Goal: Obtain resource: Download file/media

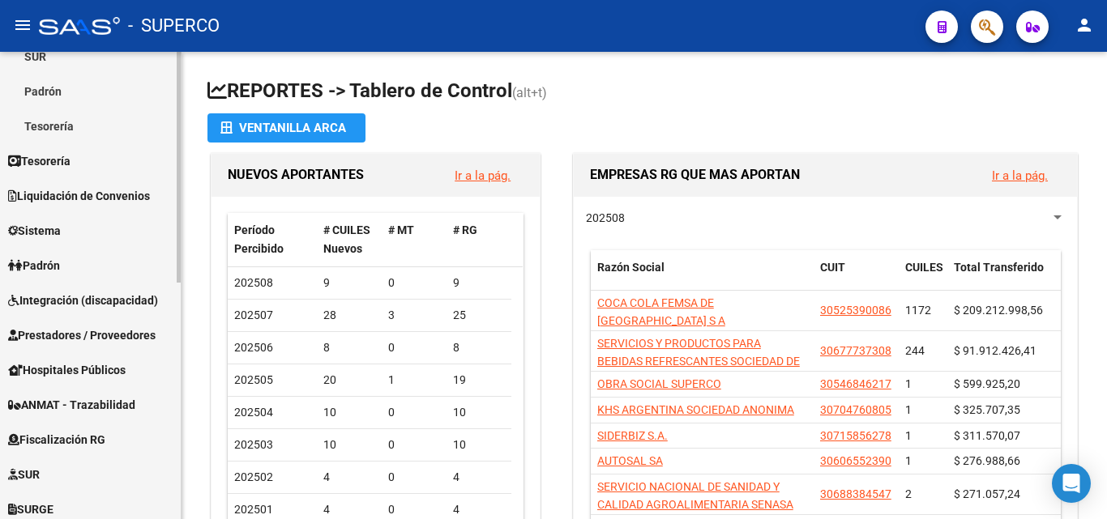
scroll to position [243, 0]
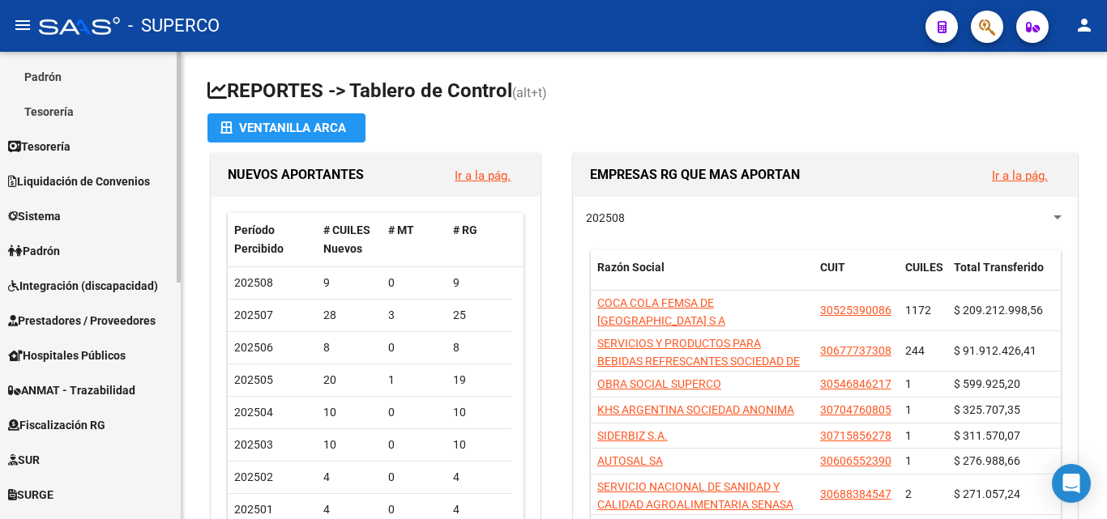
click at [62, 287] on span "Integración (discapacidad)" at bounding box center [83, 286] width 150 height 18
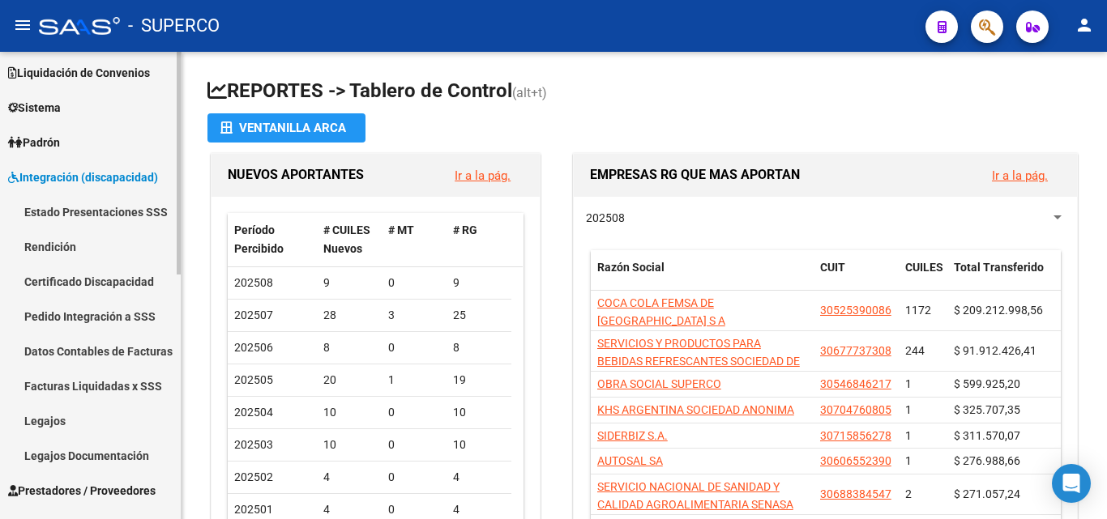
scroll to position [81, 0]
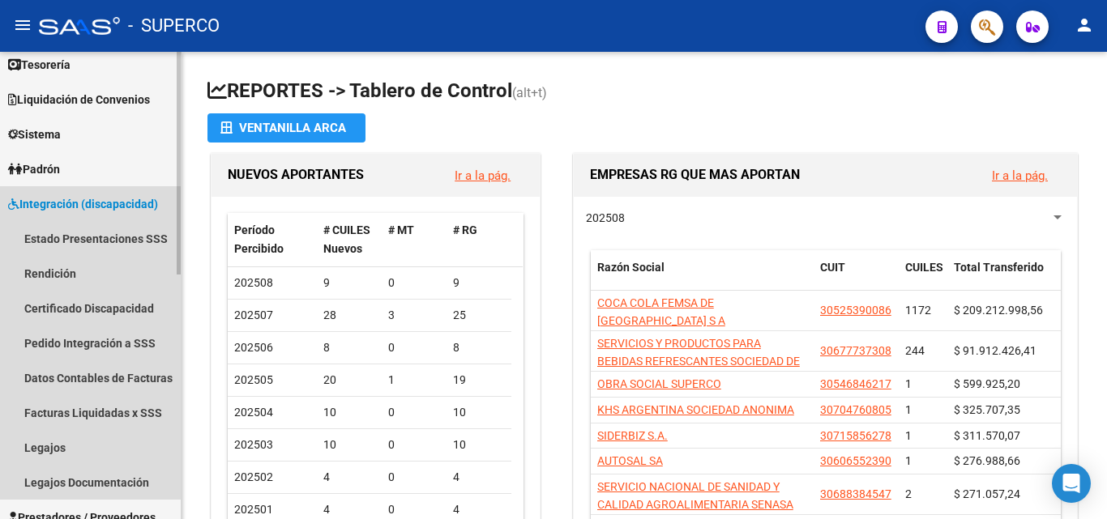
click at [50, 207] on span "Integración (discapacidad)" at bounding box center [83, 204] width 150 height 18
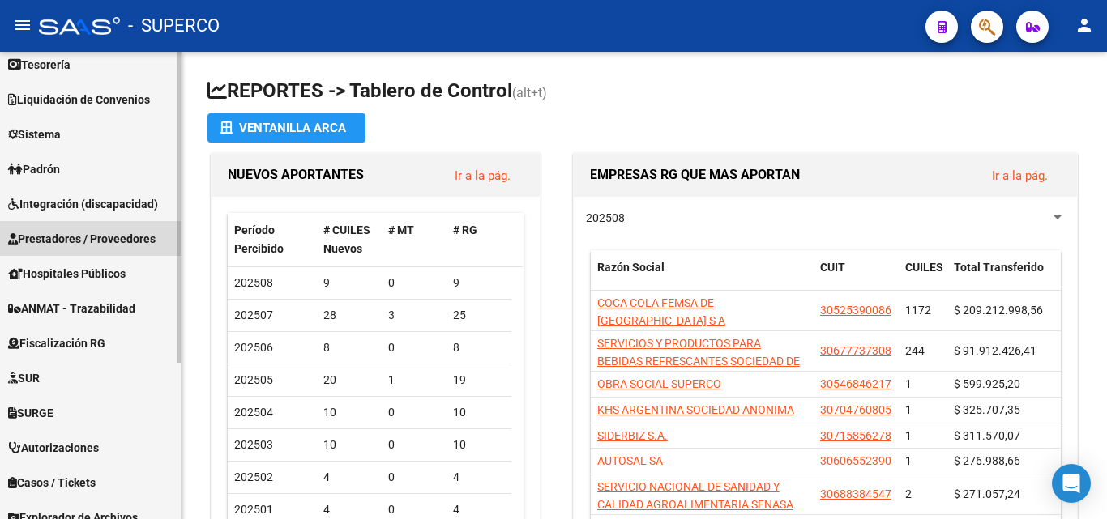
click at [70, 241] on span "Prestadores / Proveedores" at bounding box center [81, 239] width 147 height 18
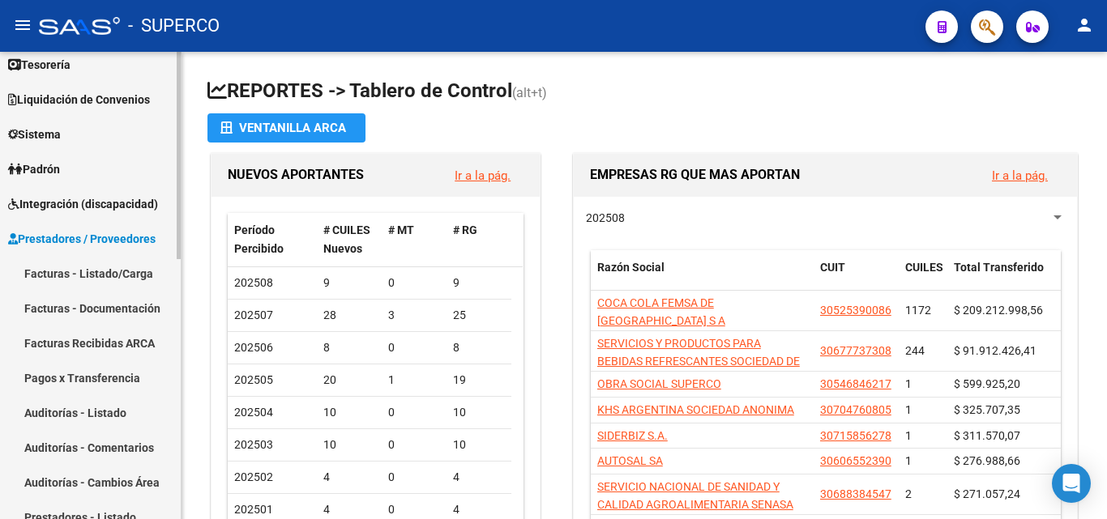
click at [94, 269] on link "Facturas - Listado/Carga" at bounding box center [90, 273] width 181 height 35
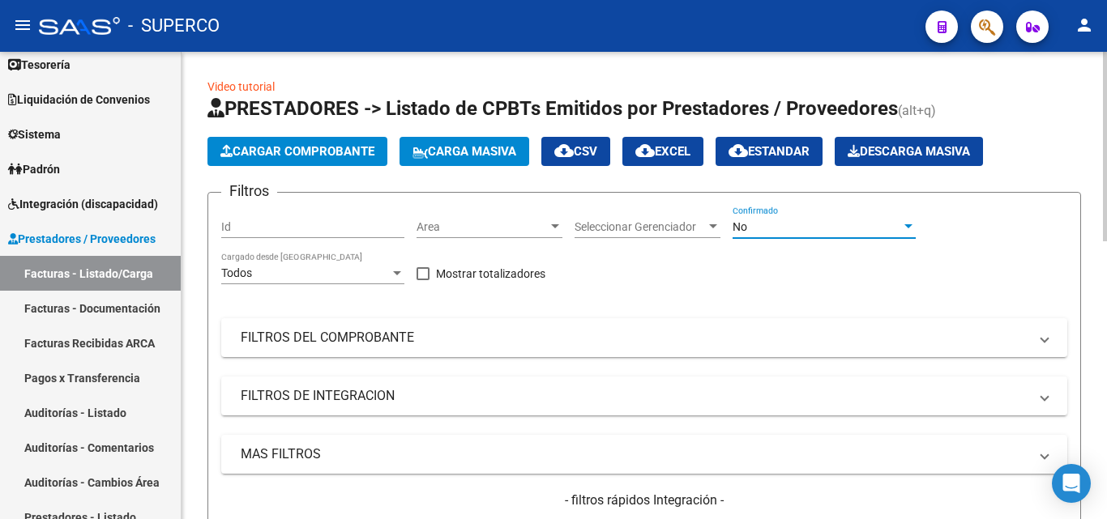
click at [748, 229] on div "No" at bounding box center [817, 227] width 169 height 14
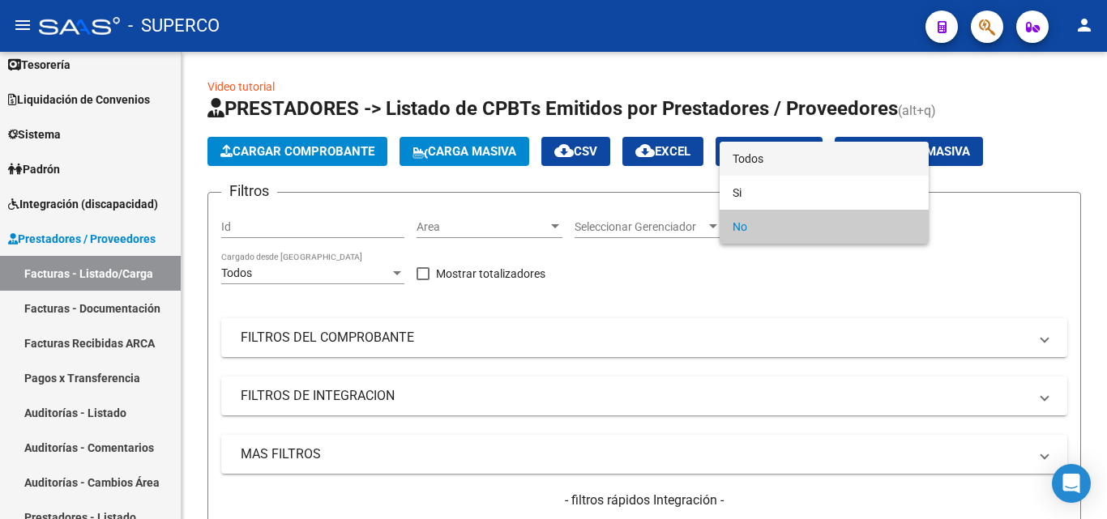
click at [758, 156] on span "Todos" at bounding box center [824, 159] width 183 height 34
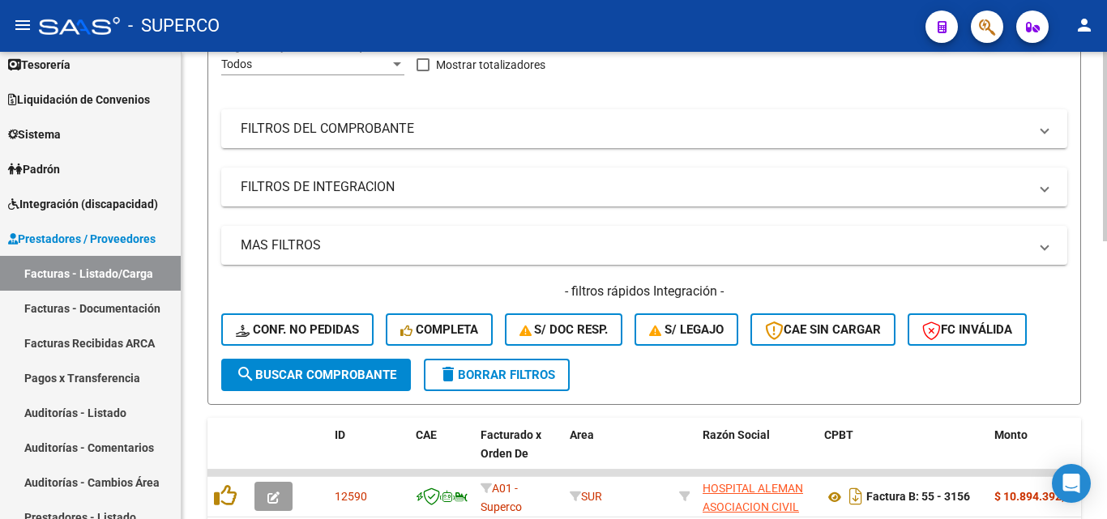
scroll to position [243, 0]
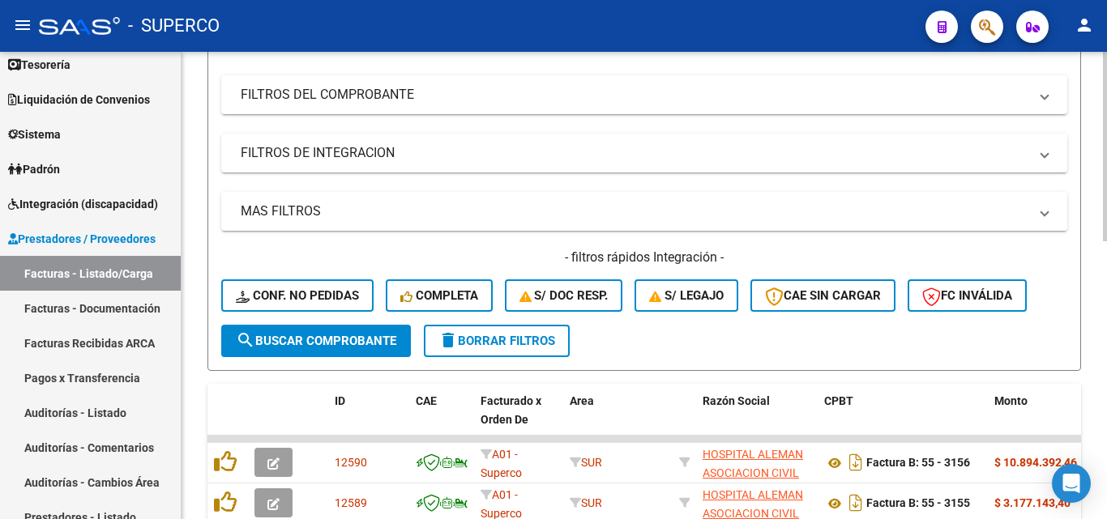
click at [329, 345] on span "search Buscar Comprobante" at bounding box center [316, 341] width 160 height 15
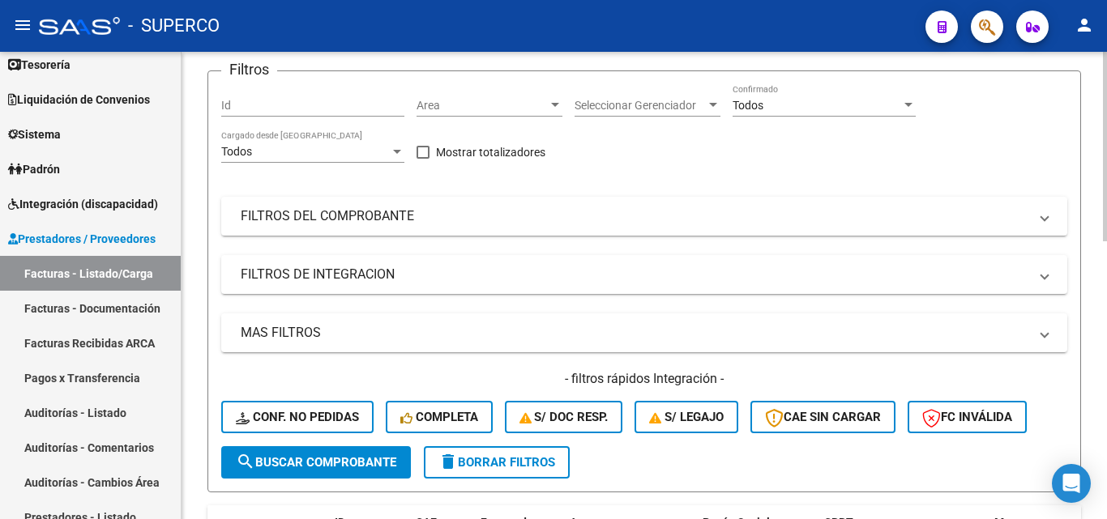
scroll to position [0, 0]
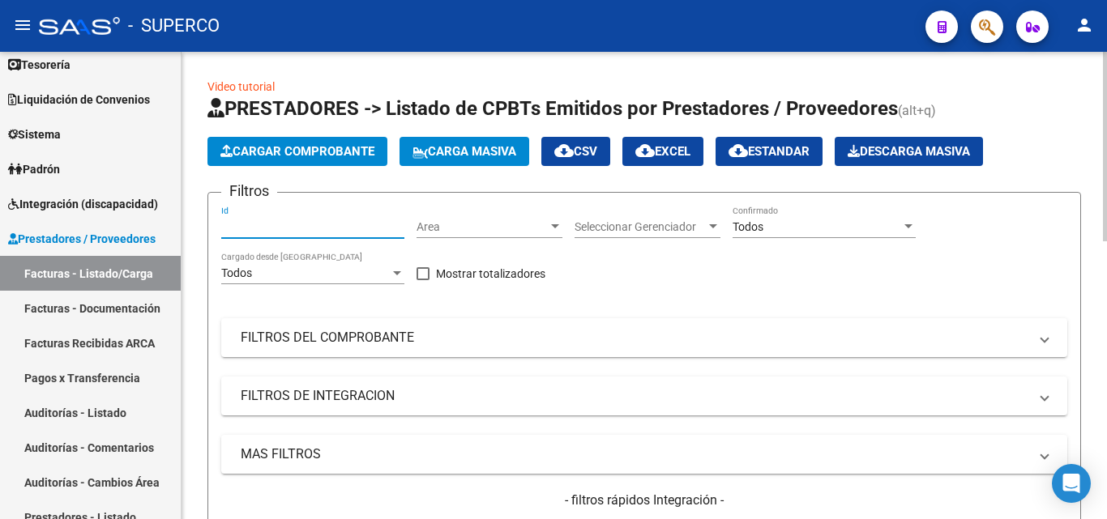
click at [272, 229] on input "Id" at bounding box center [312, 227] width 183 height 14
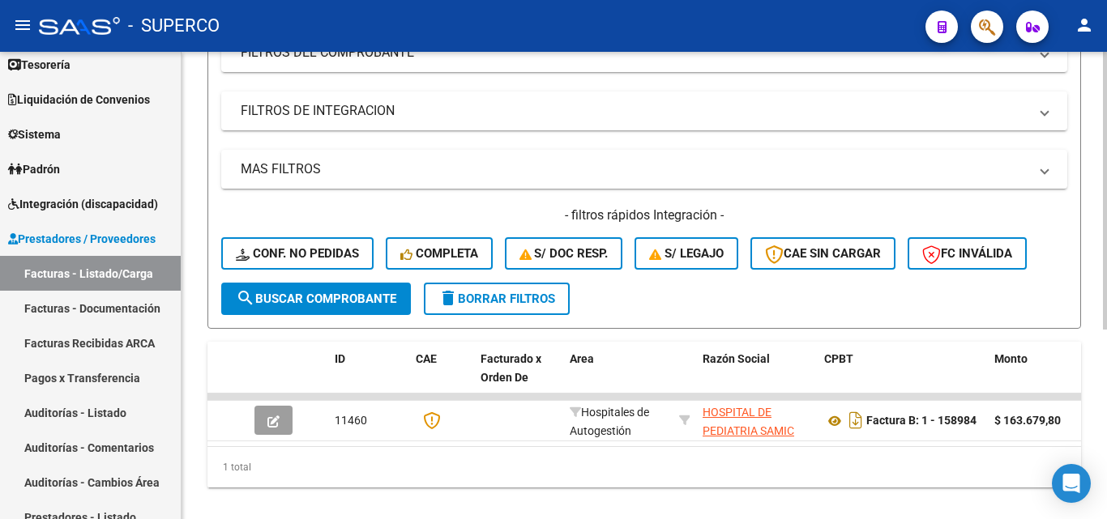
scroll to position [318, 0]
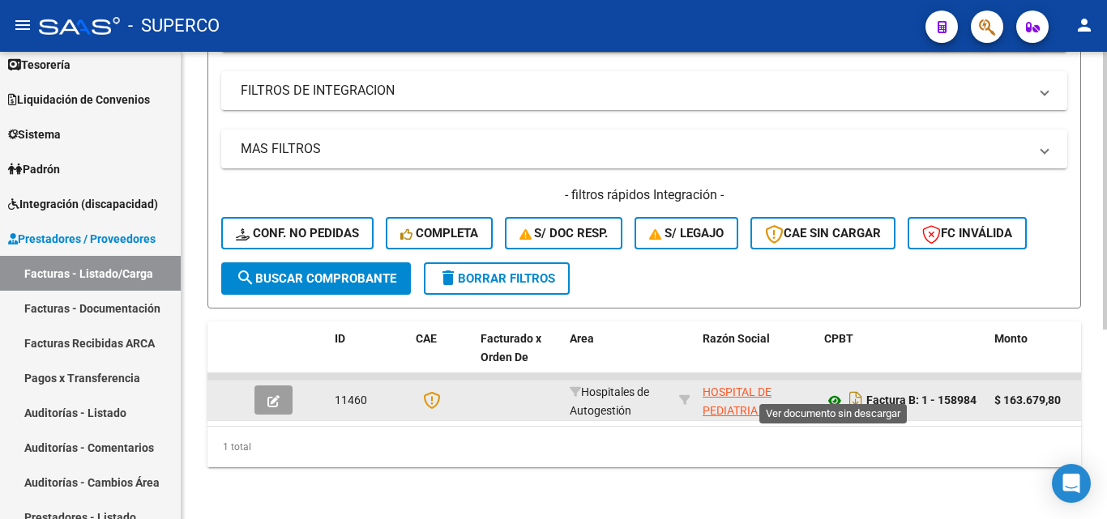
click at [839, 391] on icon at bounding box center [834, 400] width 21 height 19
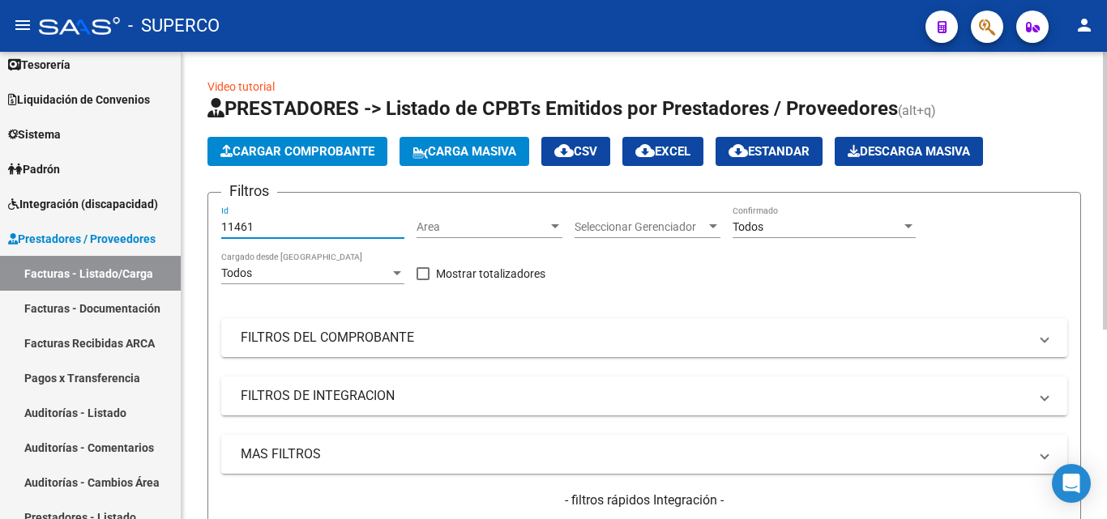
drag, startPoint x: 274, startPoint y: 229, endPoint x: 198, endPoint y: 229, distance: 76.2
click at [198, 229] on div "Video tutorial PRESTADORES -> Listado de CPBTs Emitidos por Prestadores / Prove…" at bounding box center [644, 438] width 925 height 773
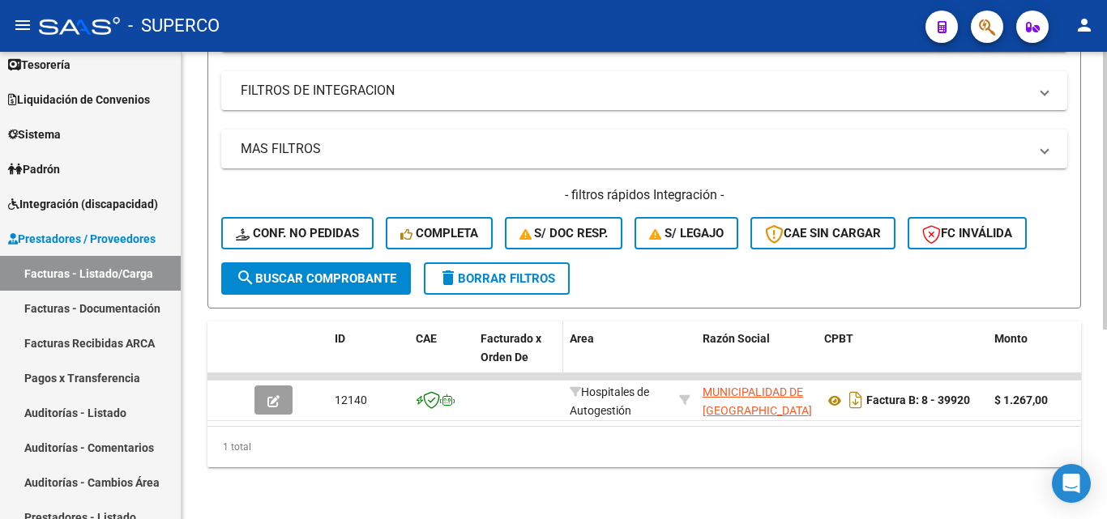
scroll to position [318, 0]
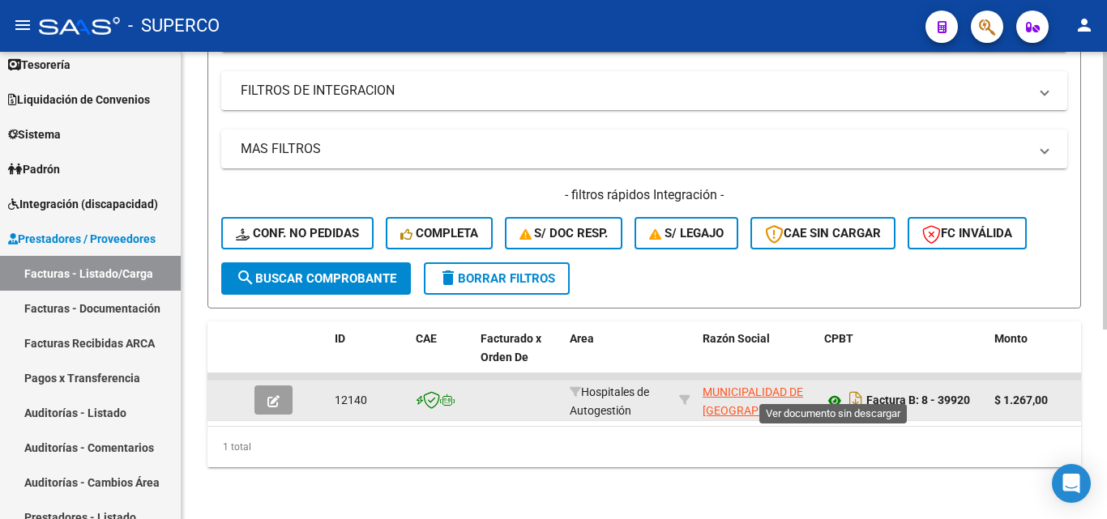
type input "12140"
click at [839, 391] on icon at bounding box center [834, 400] width 21 height 19
